Goal: Task Accomplishment & Management: Manage account settings

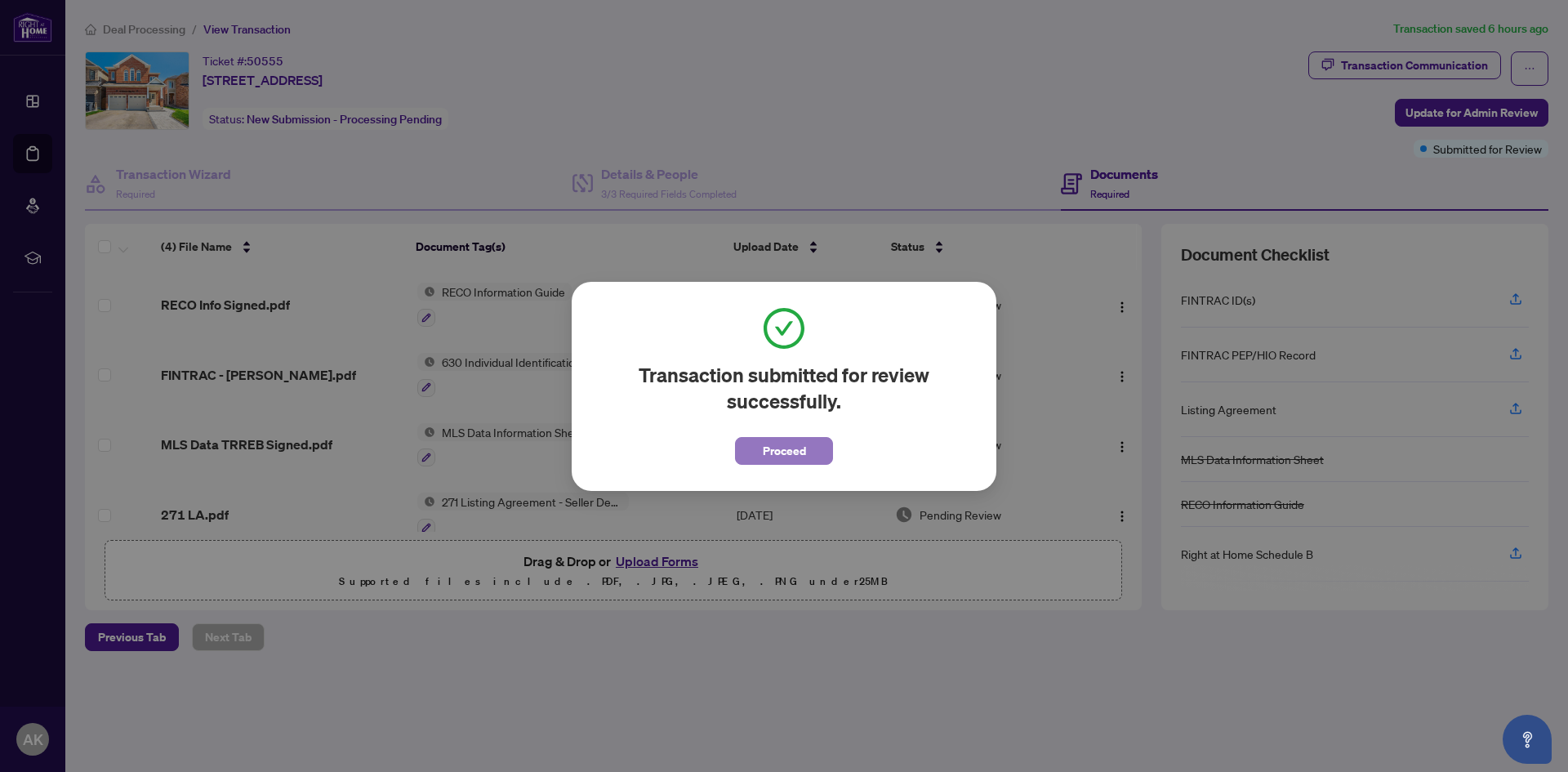
click at [797, 461] on span "Proceed" at bounding box center [784, 450] width 43 height 26
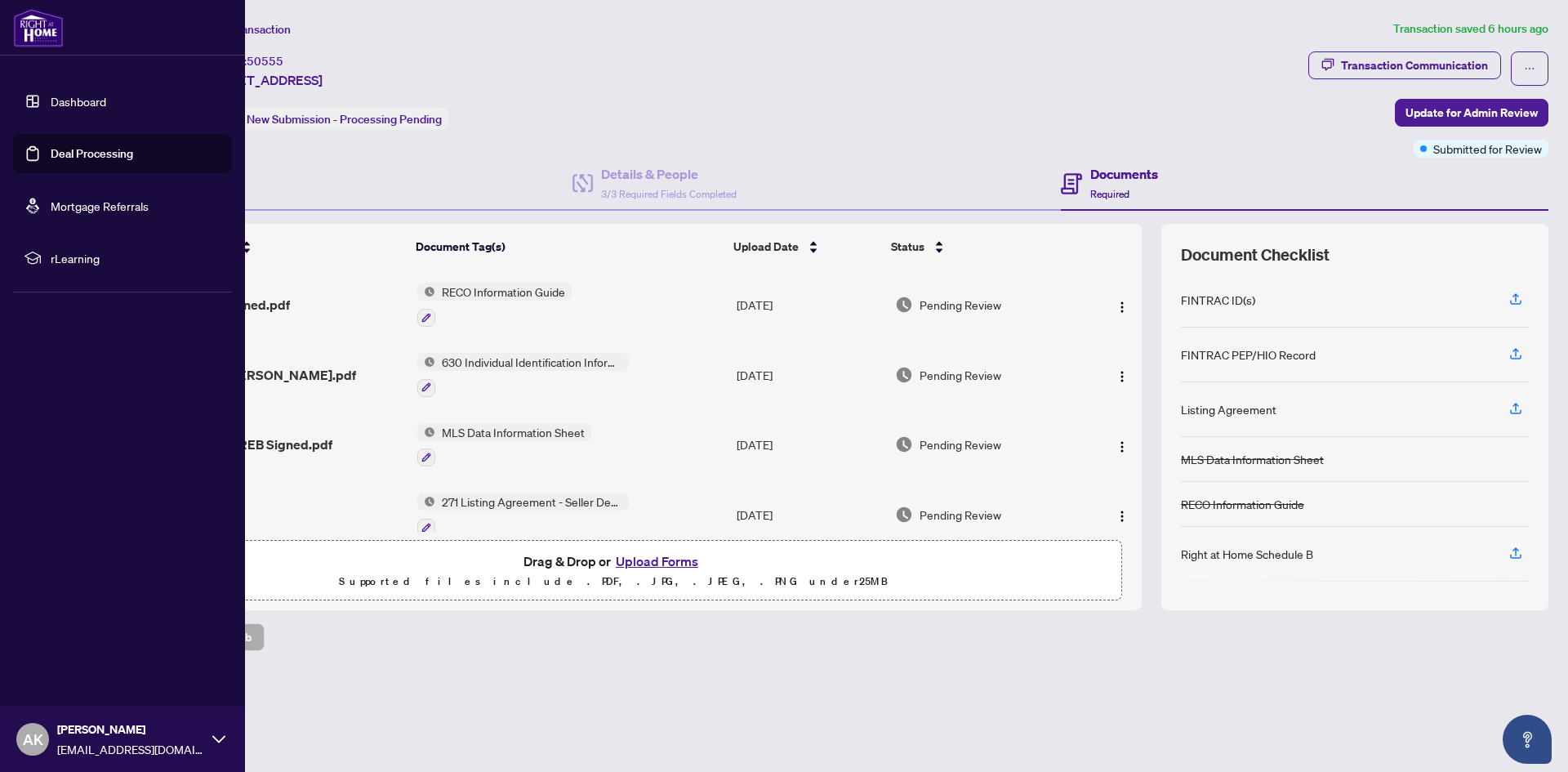
click at [51, 147] on link "Deal Processing" at bounding box center [92, 153] width 83 height 15
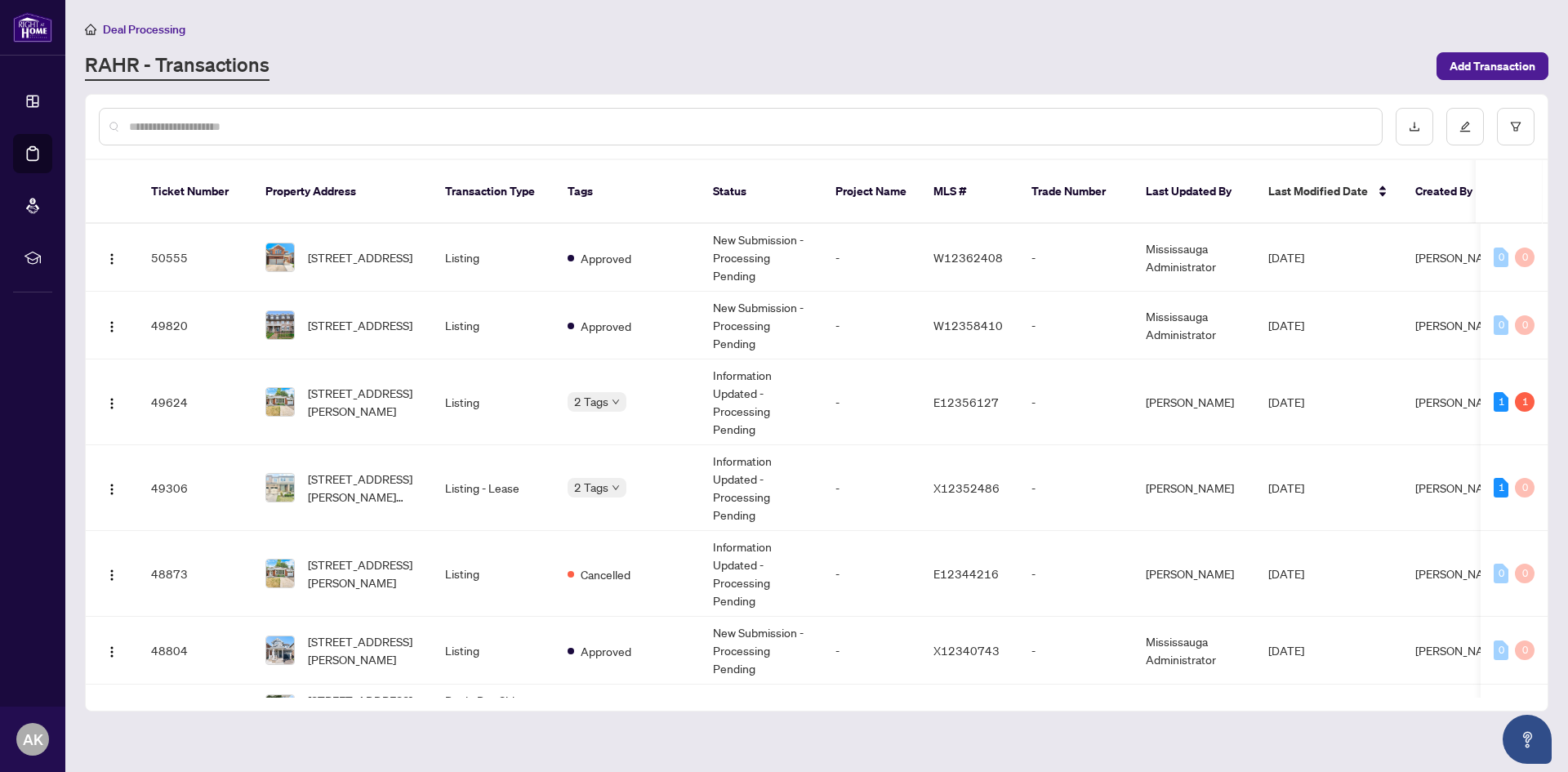
click at [323, 124] on input "text" at bounding box center [748, 127] width 1240 height 18
click at [325, 316] on span "[STREET_ADDRESS]" at bounding box center [360, 325] width 104 height 18
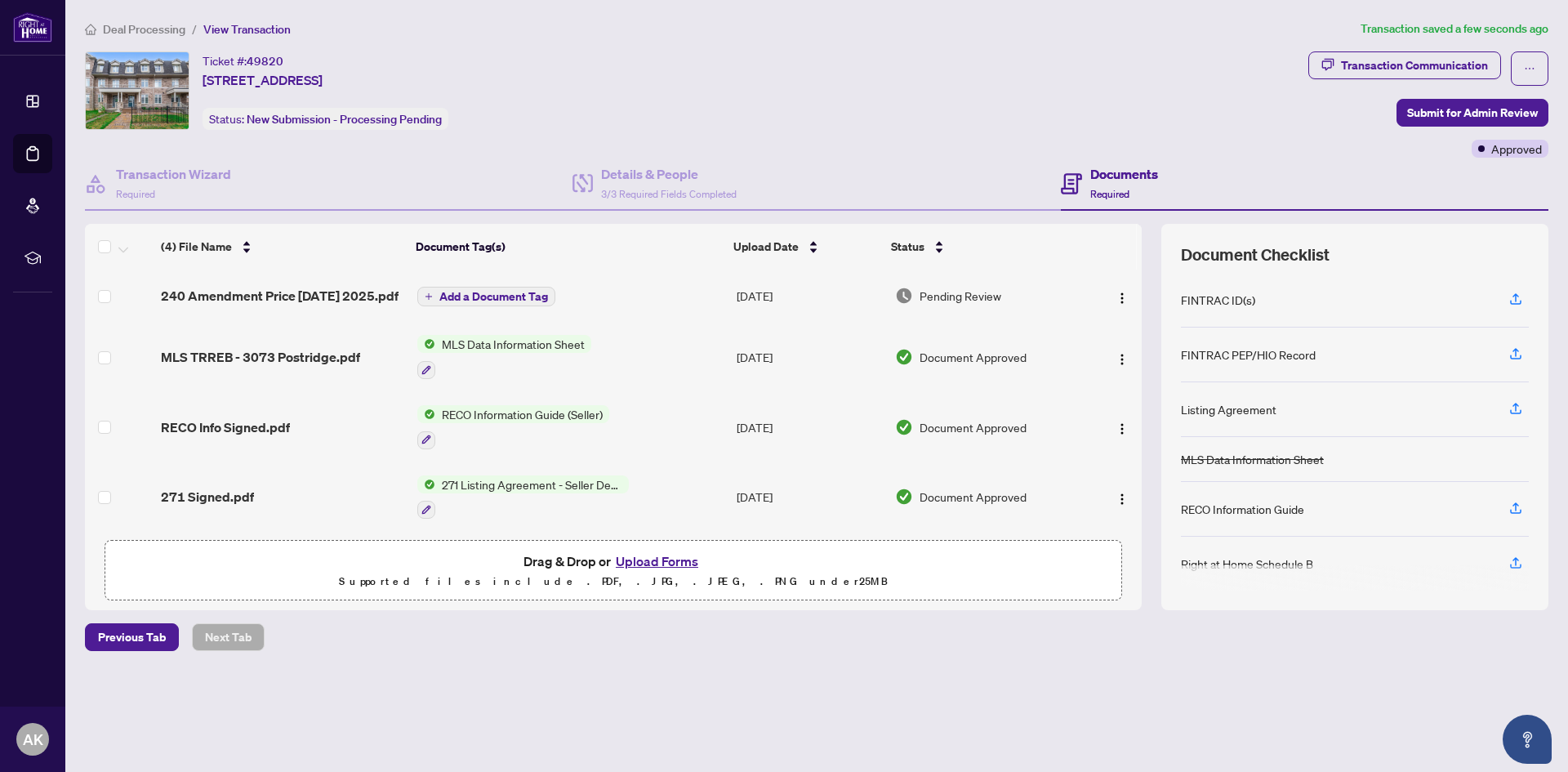
click at [461, 300] on span "Add a Document Tag" at bounding box center [493, 296] width 108 height 12
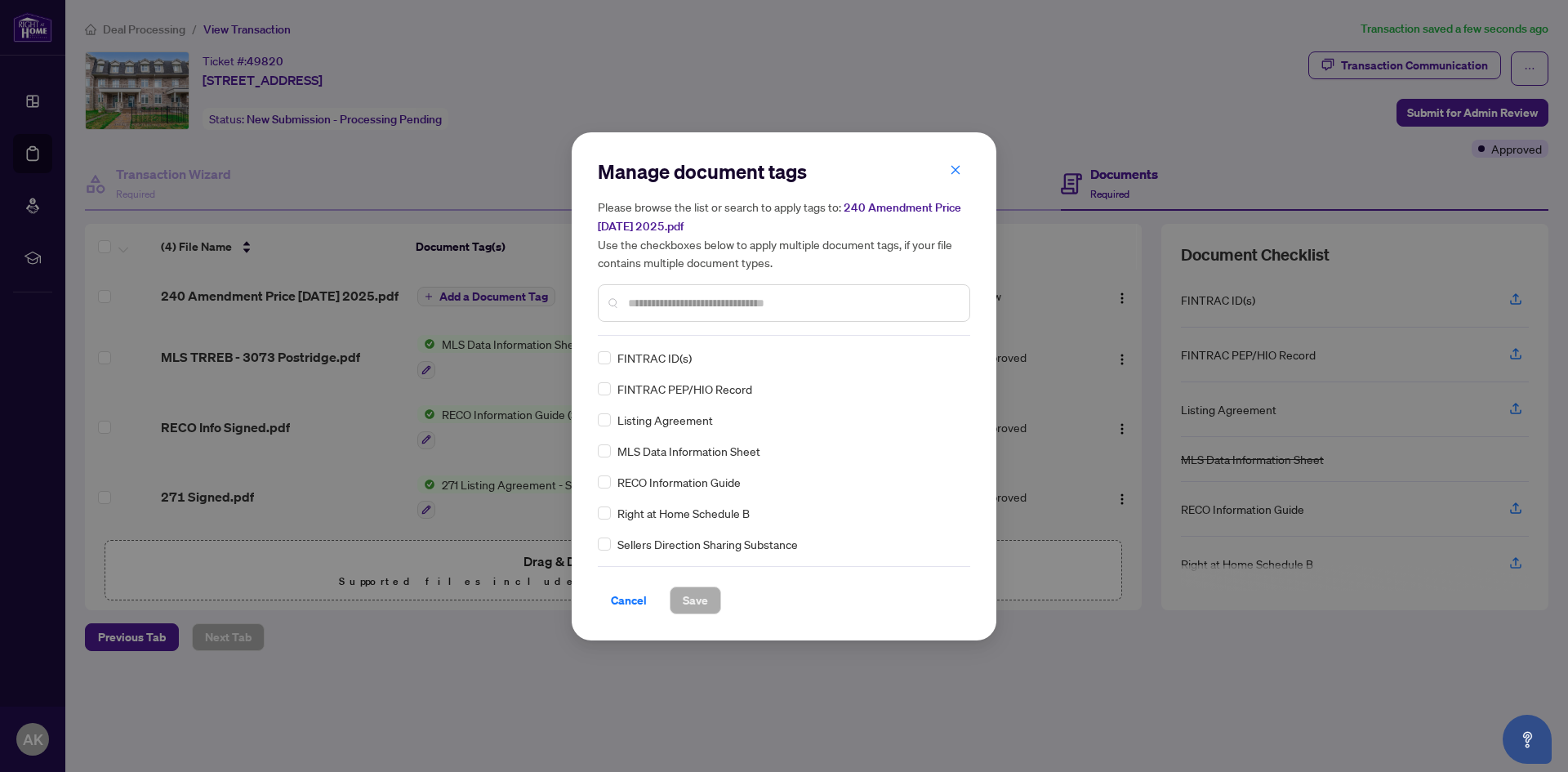
click at [669, 305] on input "text" at bounding box center [791, 303] width 328 height 18
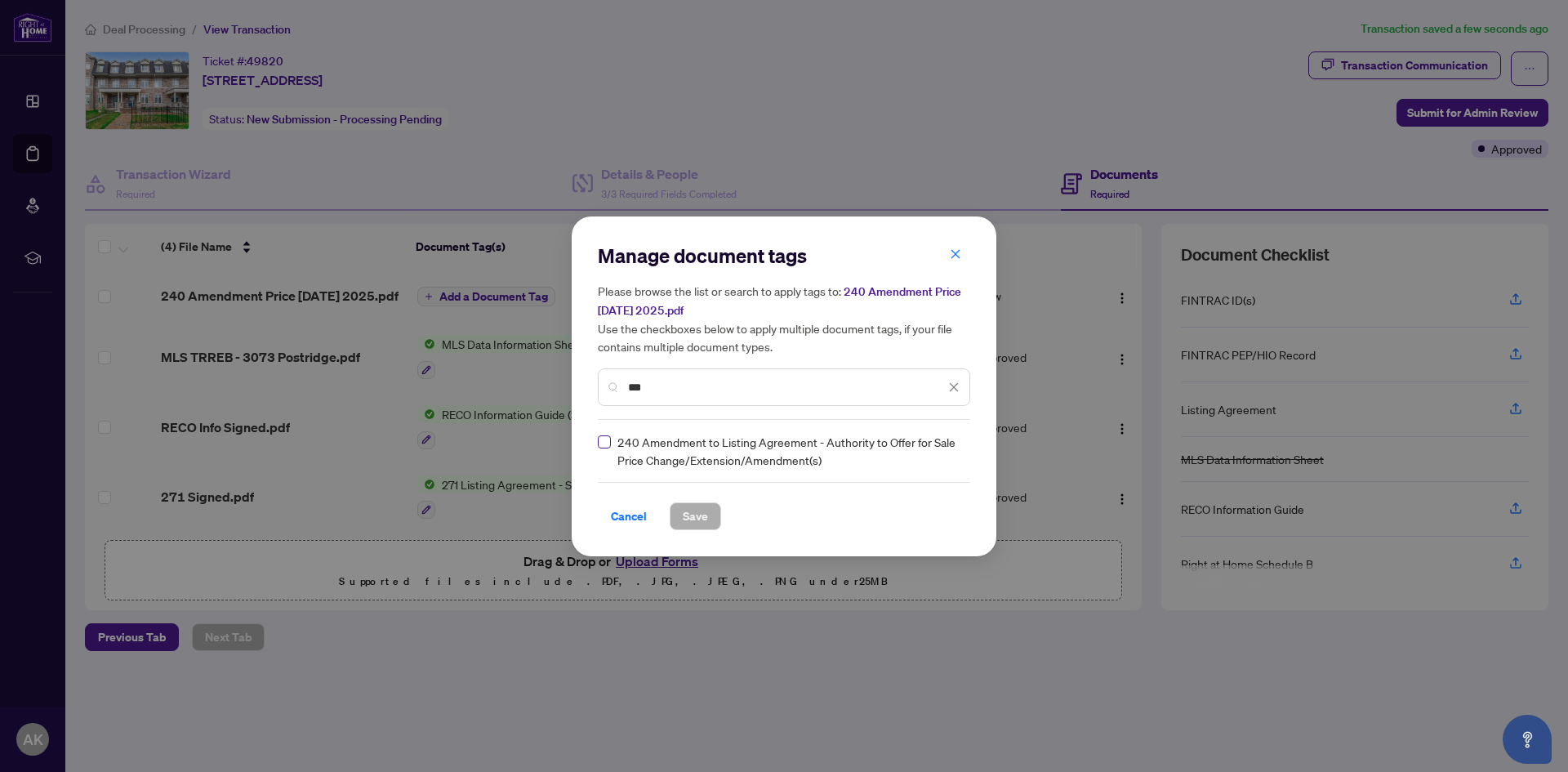
type input "***"
click at [688, 503] on span "Save" at bounding box center [695, 516] width 25 height 26
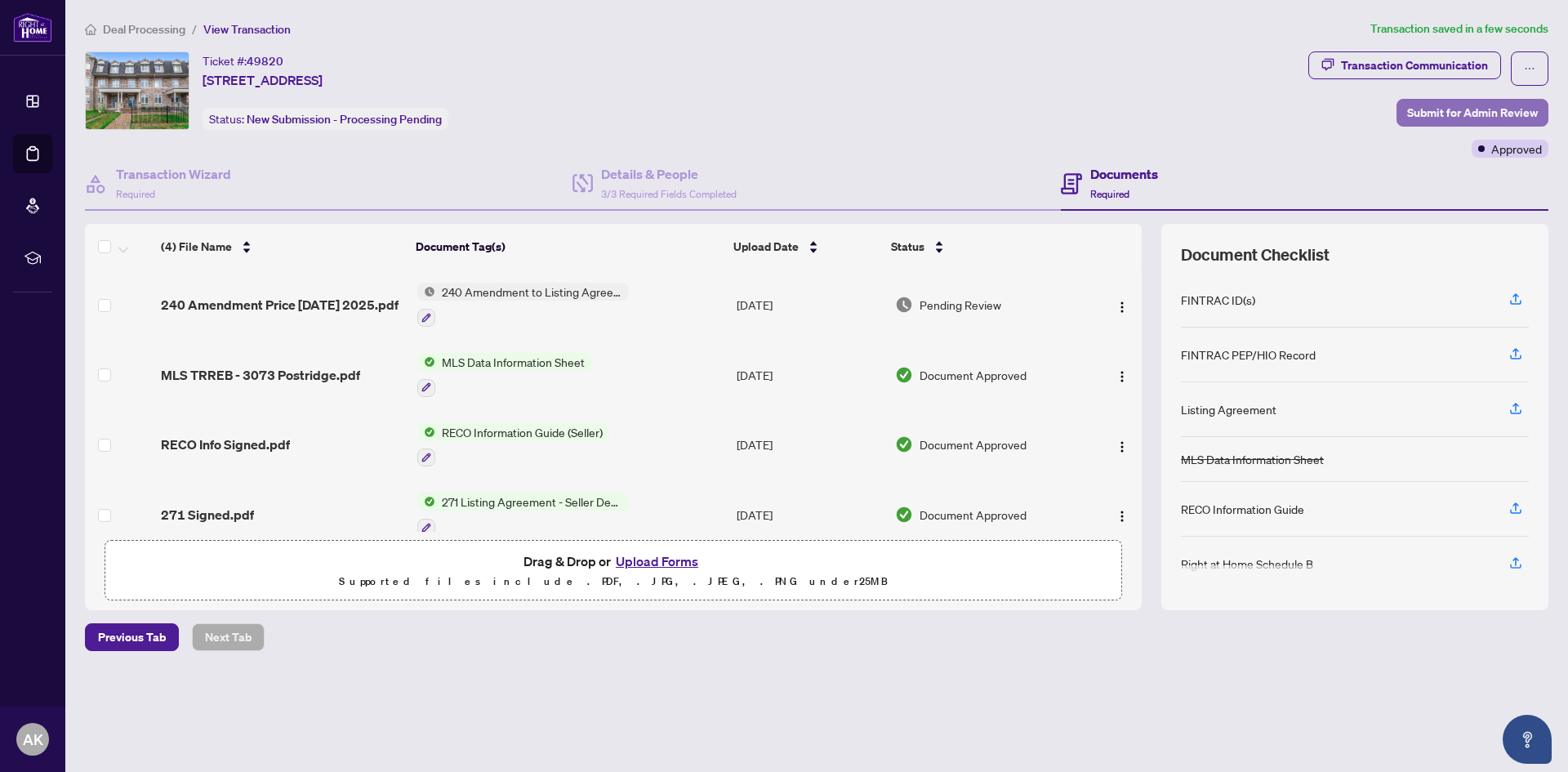
click at [1444, 101] on span "Submit for Admin Review" at bounding box center [1472, 112] width 131 height 26
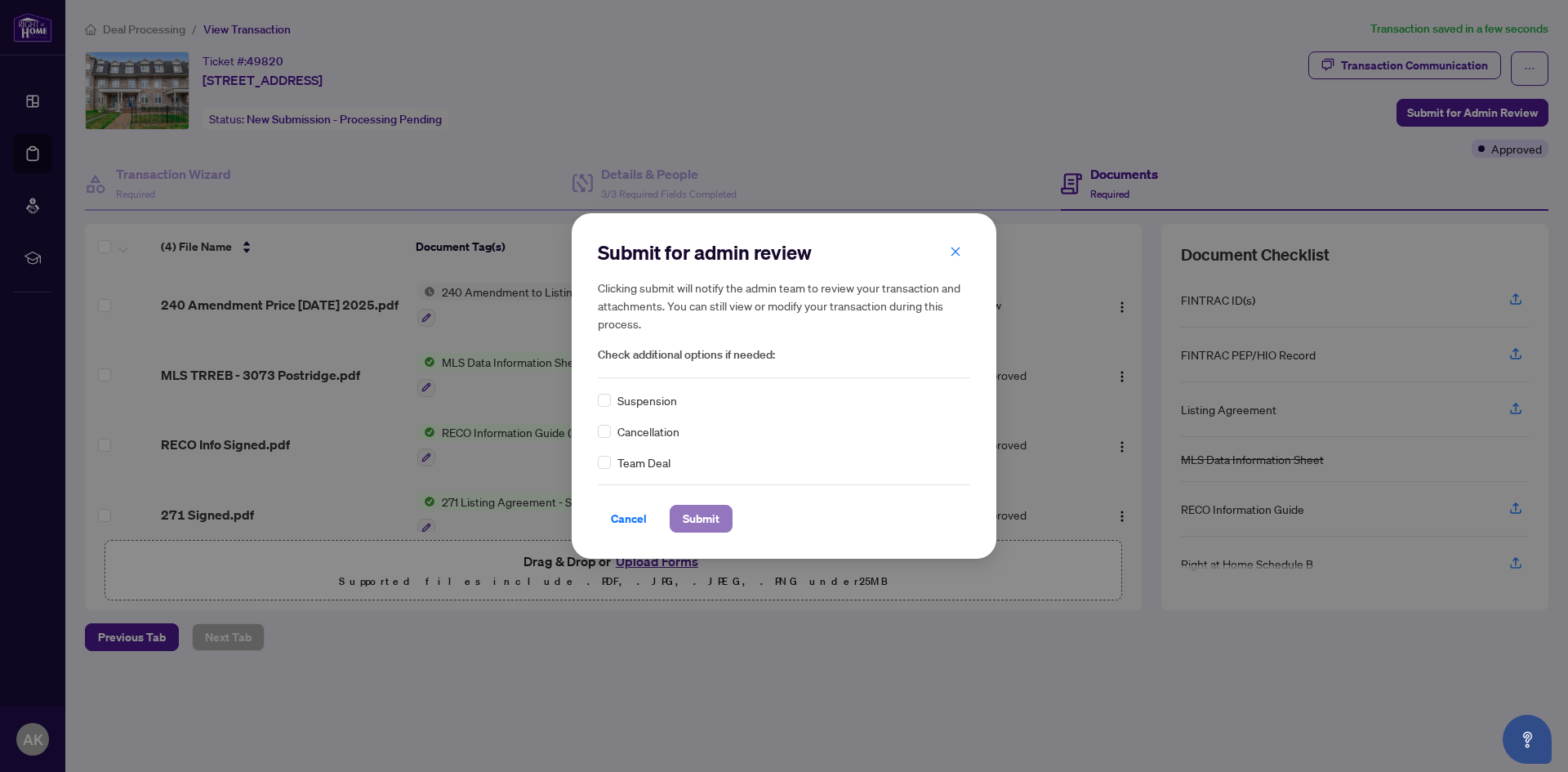
click at [714, 512] on span "Submit" at bounding box center [701, 519] width 37 height 26
